Goal: Transaction & Acquisition: Purchase product/service

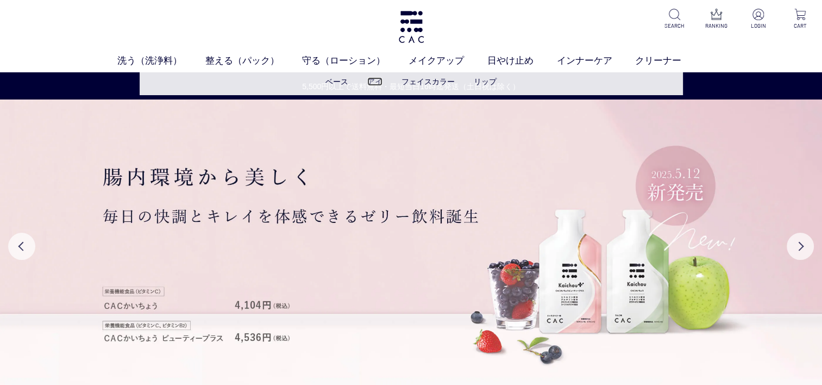
click at [372, 83] on link "アイ" at bounding box center [374, 81] width 15 height 9
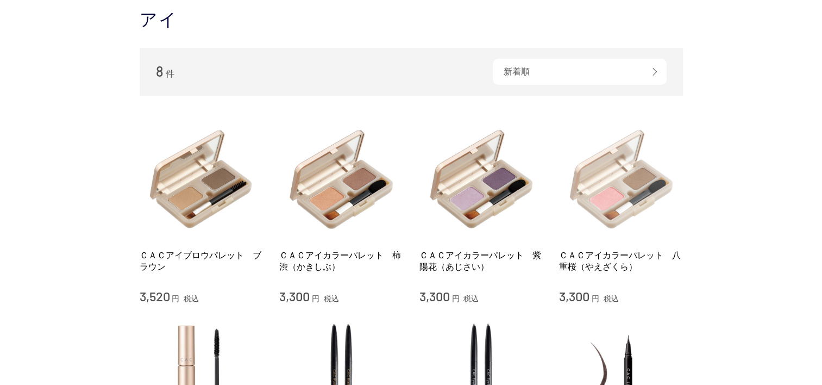
scroll to position [217, 0]
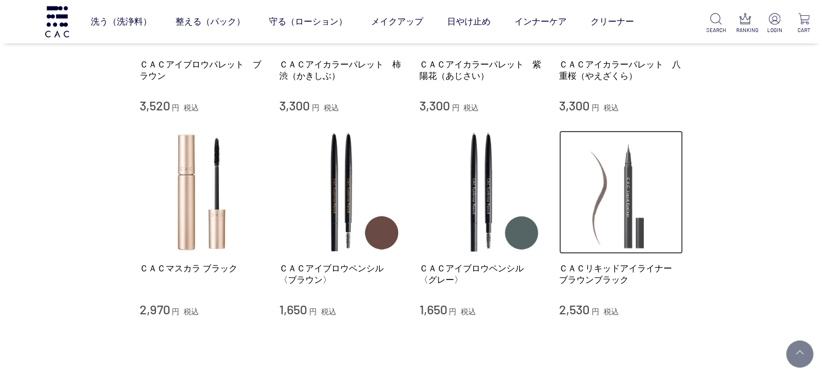
click at [622, 230] on img at bounding box center [621, 192] width 124 height 124
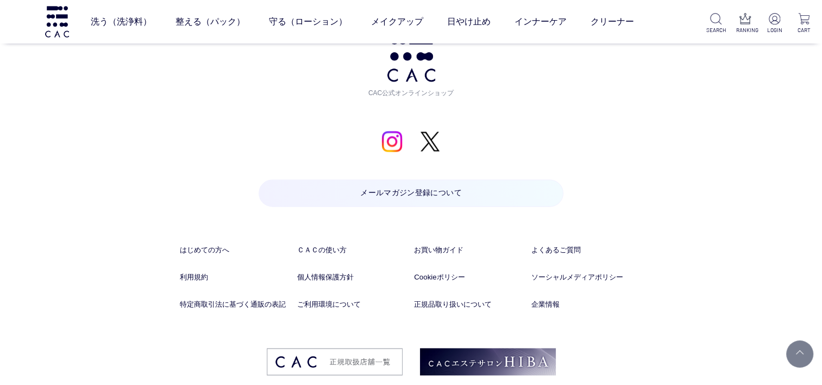
scroll to position [1447, 0]
